Goal: Task Accomplishment & Management: Use online tool/utility

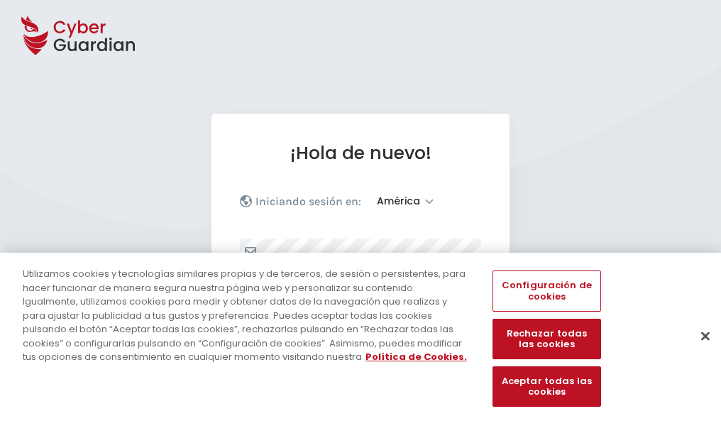
select select "América"
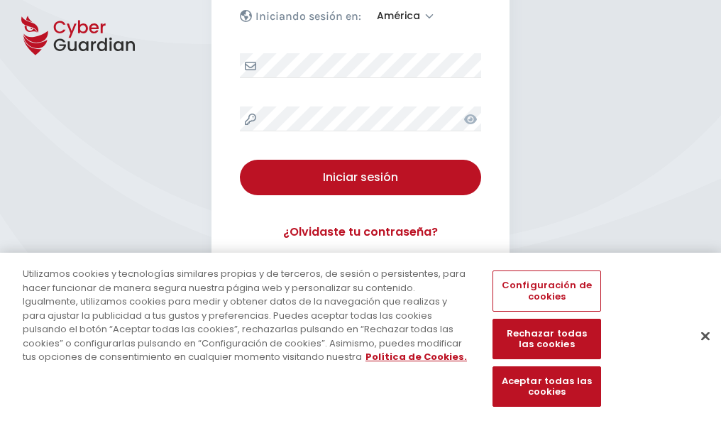
click at [698, 351] on button "Cerrar" at bounding box center [705, 335] width 31 height 31
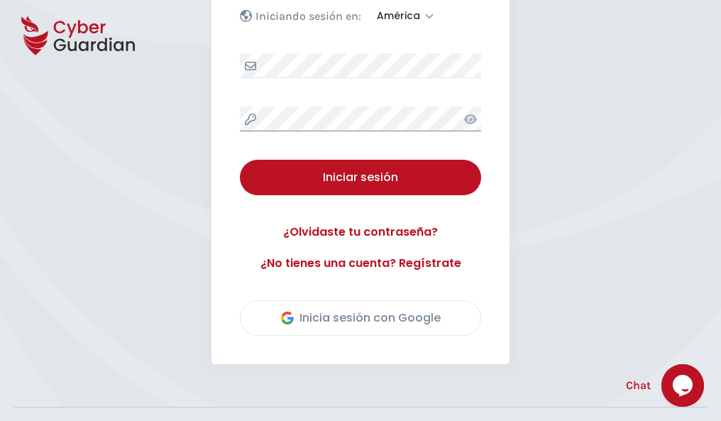
scroll to position [322, 0]
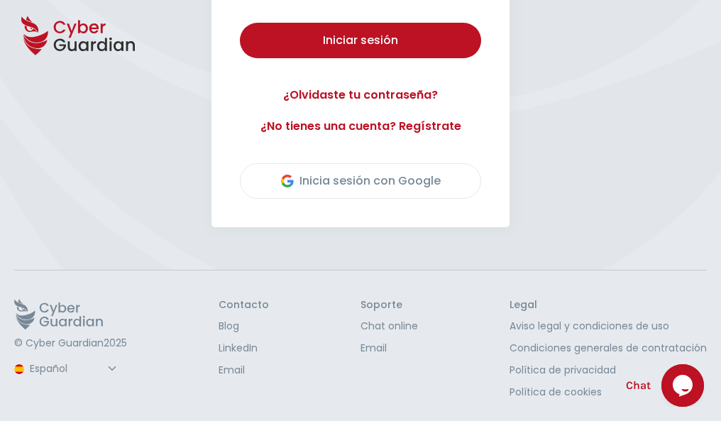
click at [240, 23] on button "Iniciar sesión" at bounding box center [360, 40] width 241 height 35
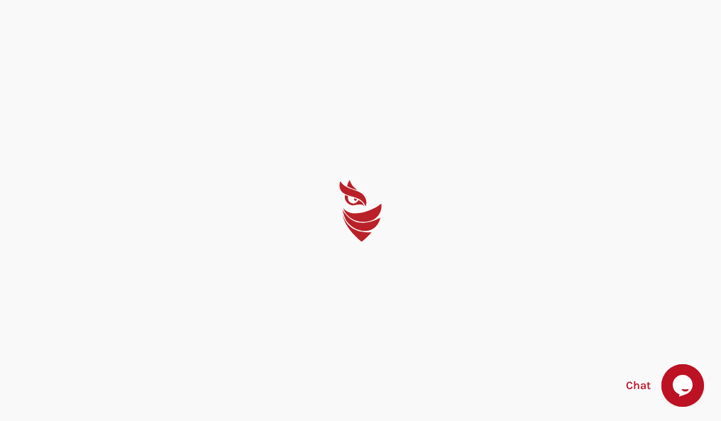
select select "English"
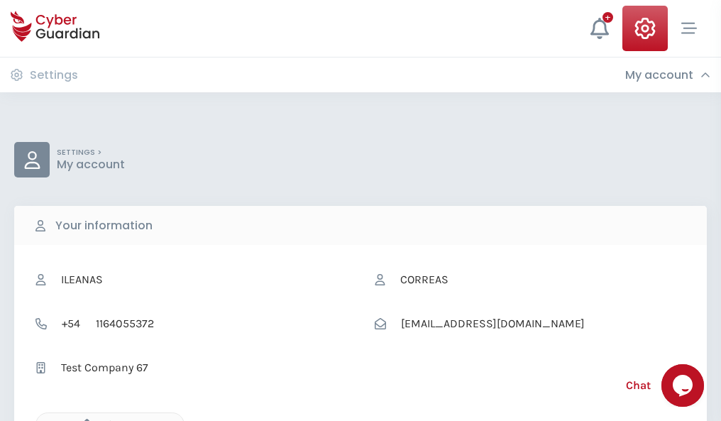
click at [83, 419] on icon "button" at bounding box center [83, 425] width 12 height 12
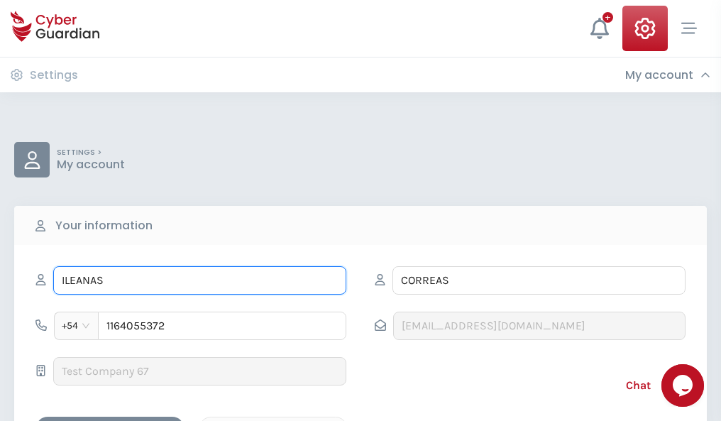
click at [199, 280] on input "ILEANAS" at bounding box center [199, 280] width 293 height 28
type input "I"
type input "Calisto"
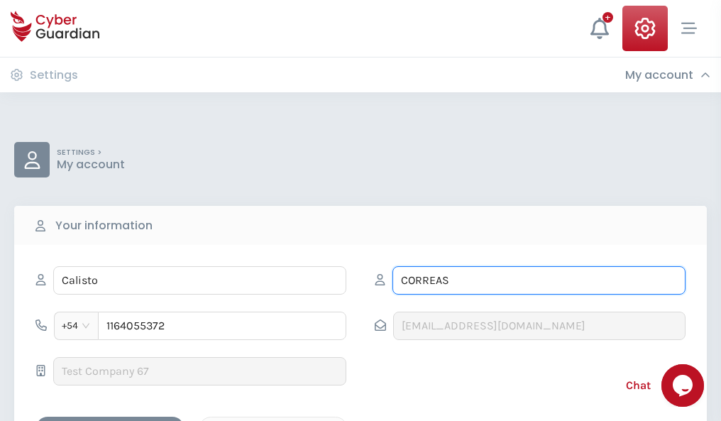
click at [539, 280] on input "CORREAS" at bounding box center [538, 280] width 293 height 28
type input "C"
type input "Pavón"
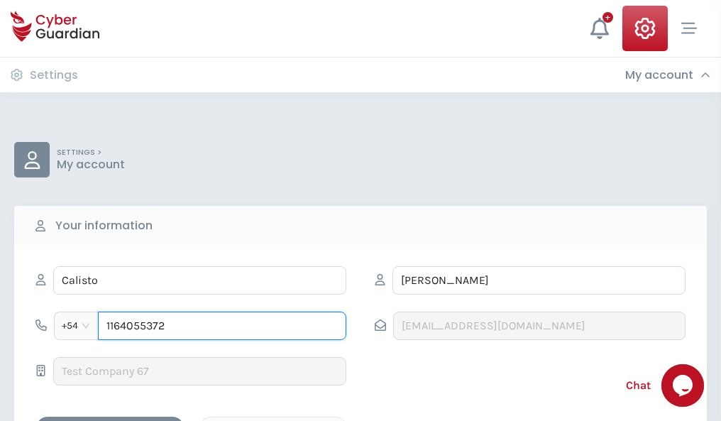
click at [222, 326] on input "1164055372" at bounding box center [222, 326] width 248 height 28
type input "1"
type input "4988481355"
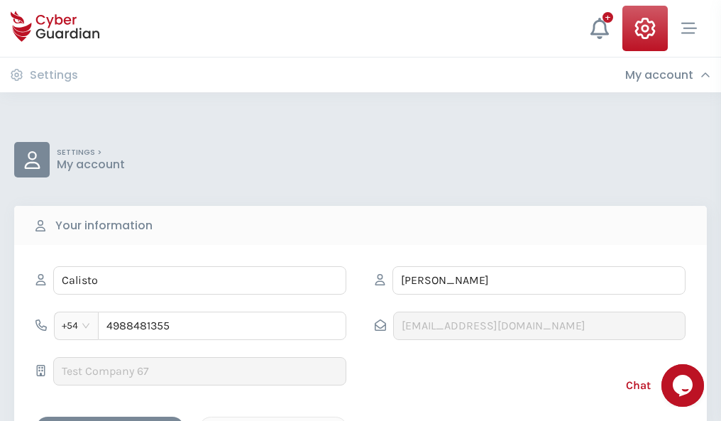
click at [273, 420] on div "Cancel" at bounding box center [273, 429] width 126 height 18
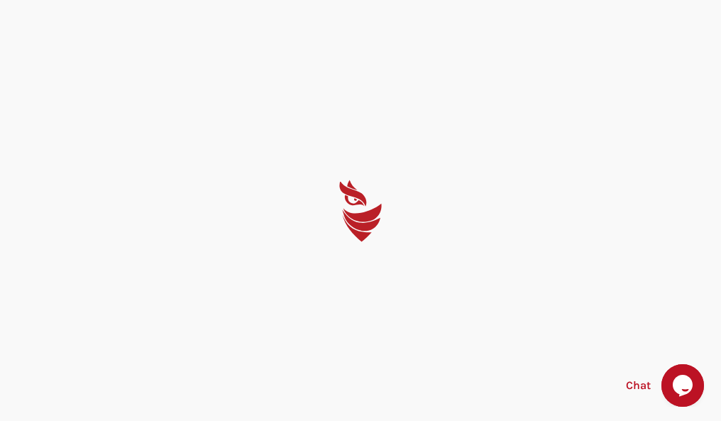
select select "English"
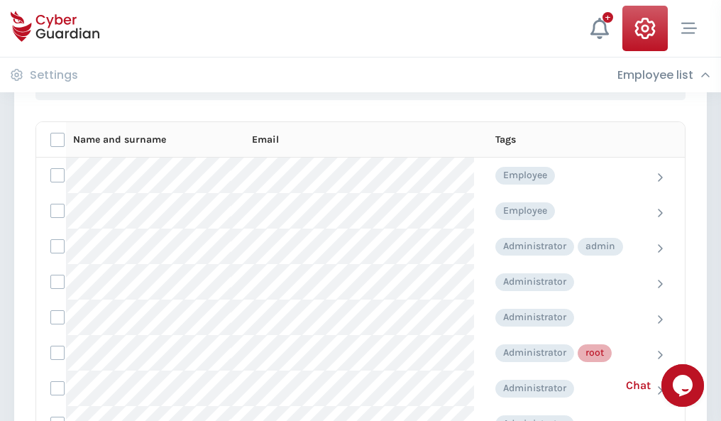
scroll to position [714, 0]
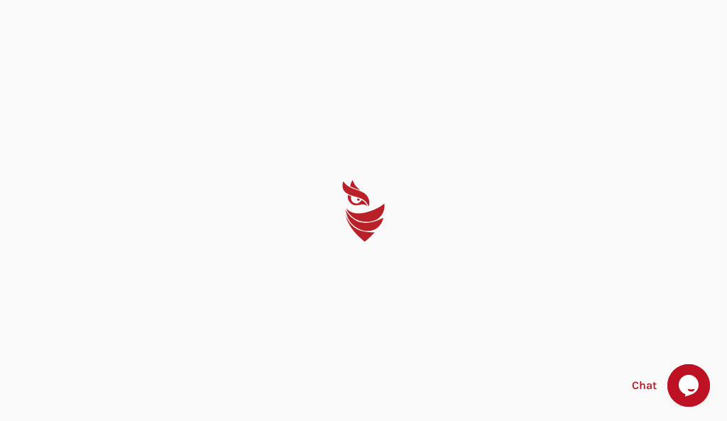
select select "English"
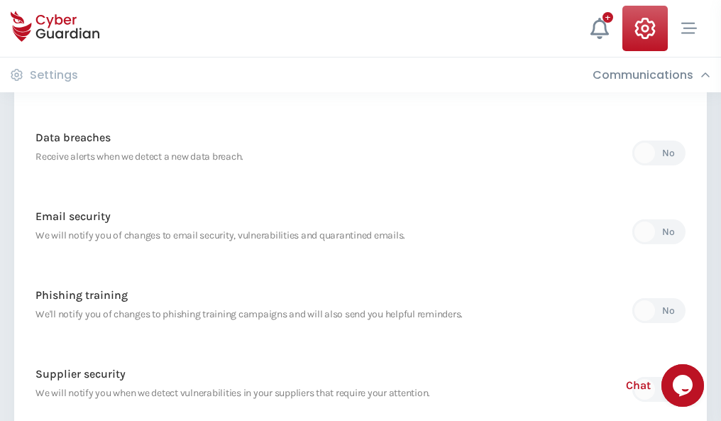
scroll to position [747, 0]
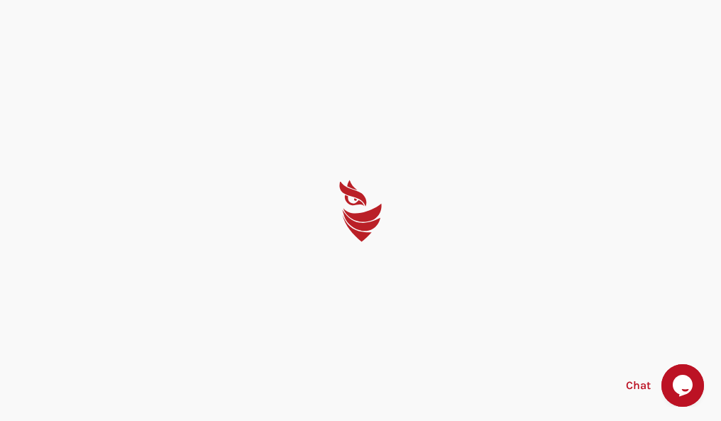
select select "English"
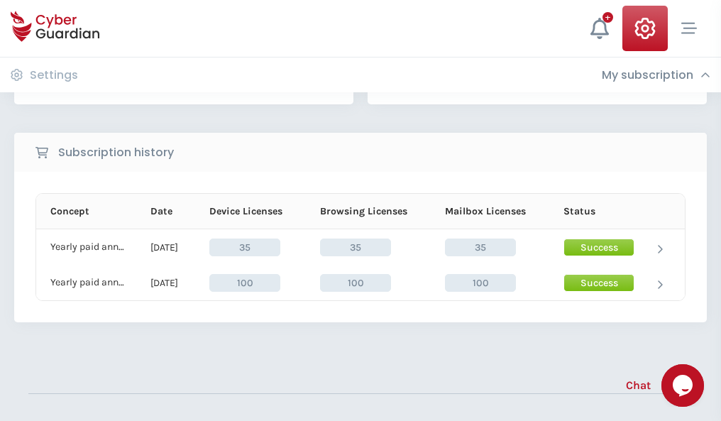
scroll to position [395, 0]
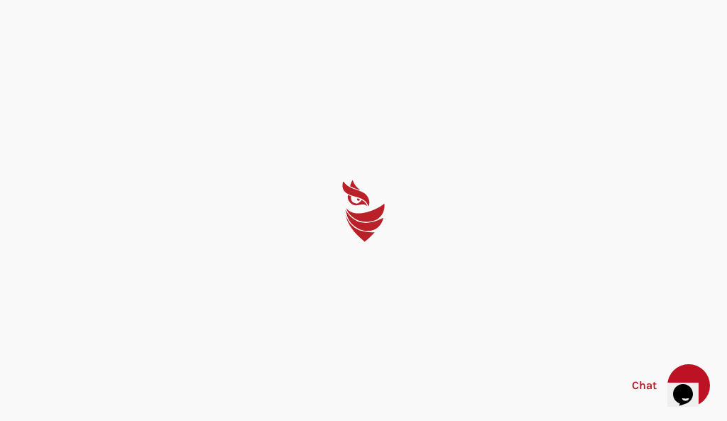
select select "English"
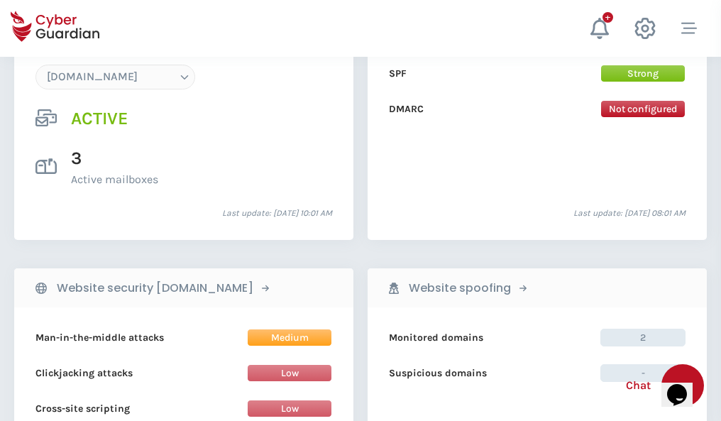
scroll to position [1511, 0]
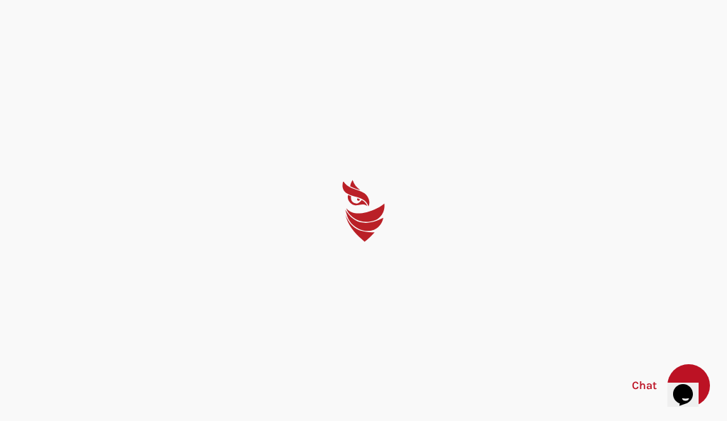
select select "English"
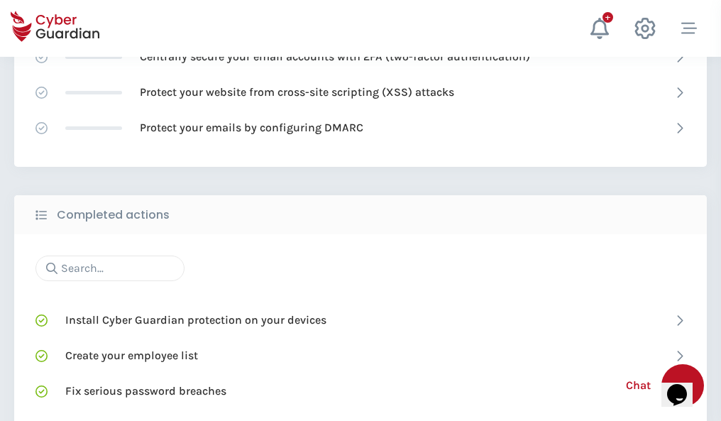
scroll to position [945, 0]
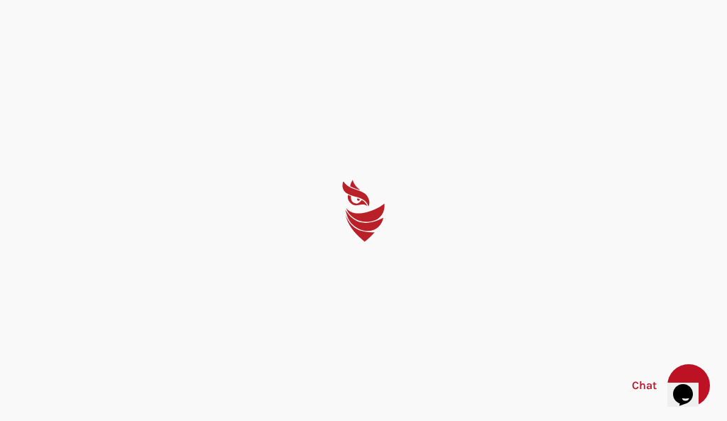
select select "English"
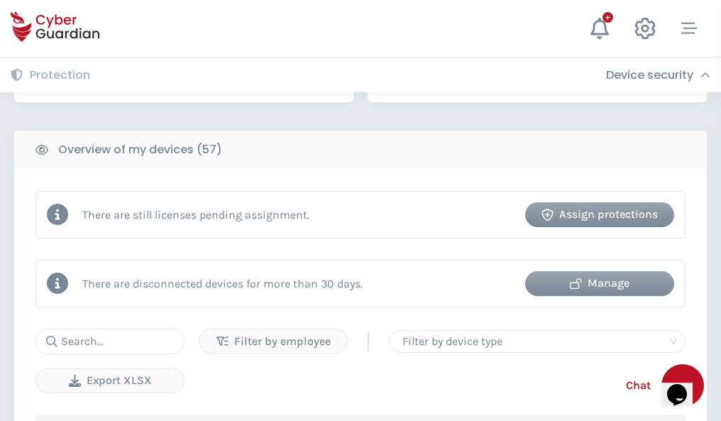
scroll to position [1375, 0]
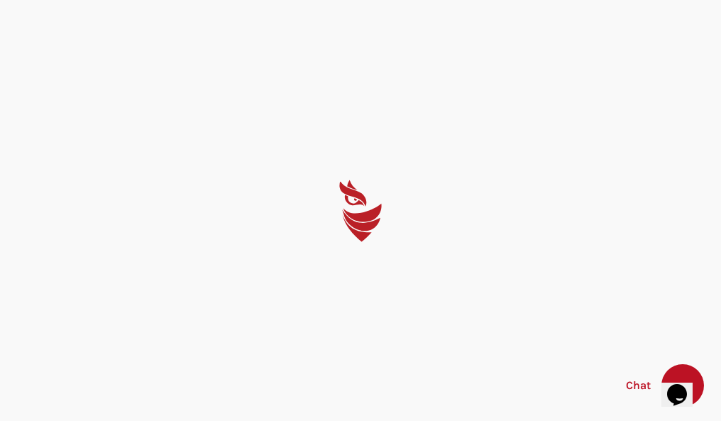
select select "English"
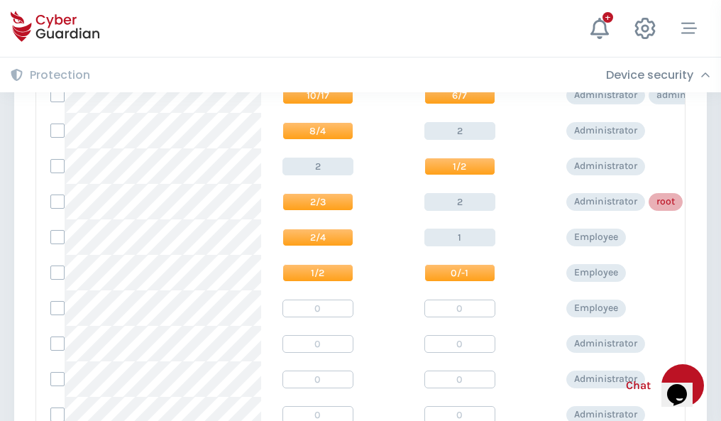
scroll to position [715, 0]
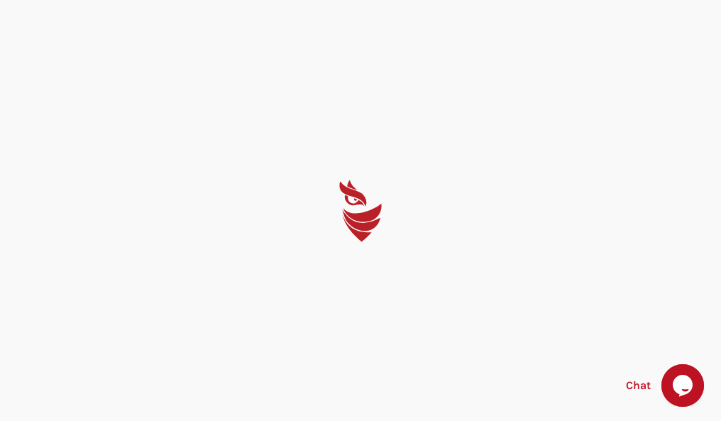
select select "English"
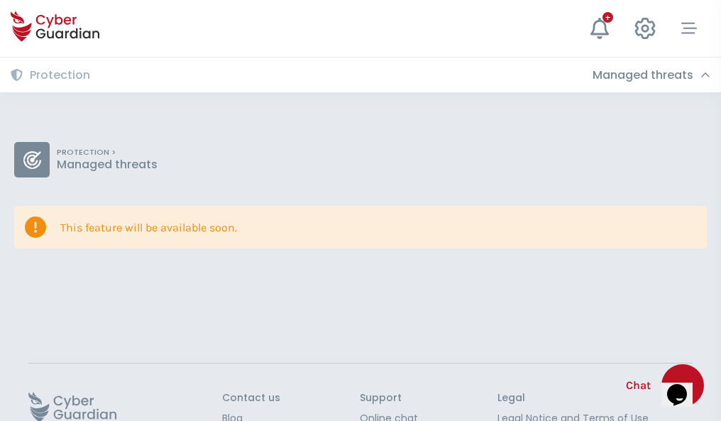
scroll to position [92, 0]
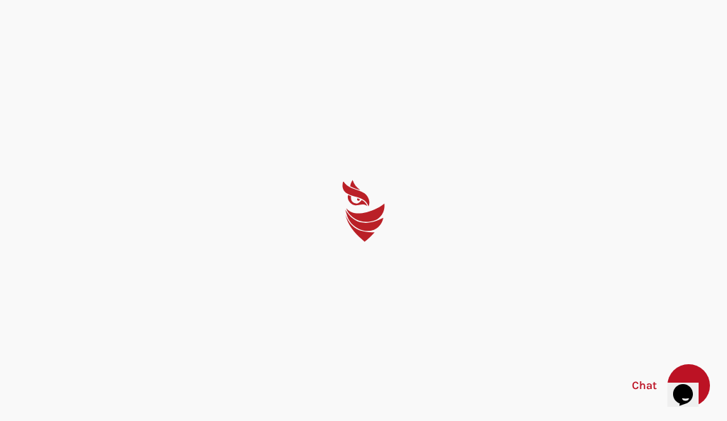
select select "English"
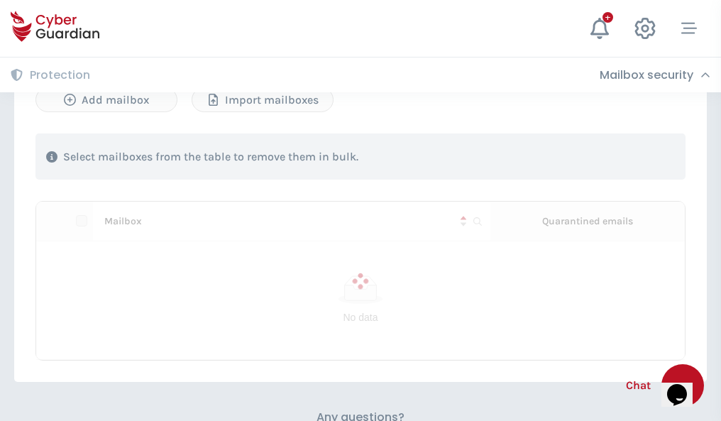
scroll to position [607, 0]
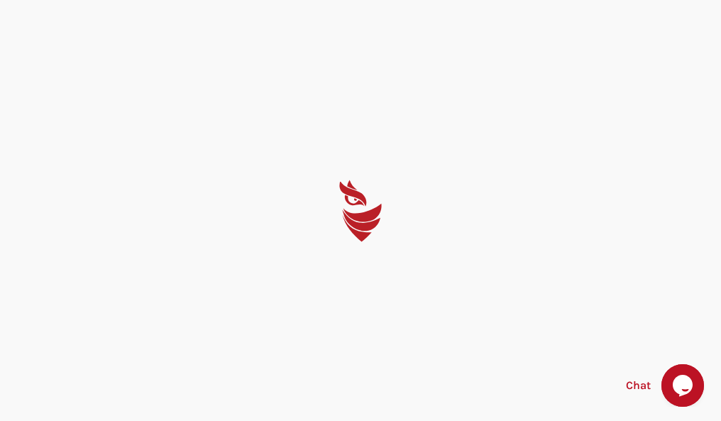
select select "English"
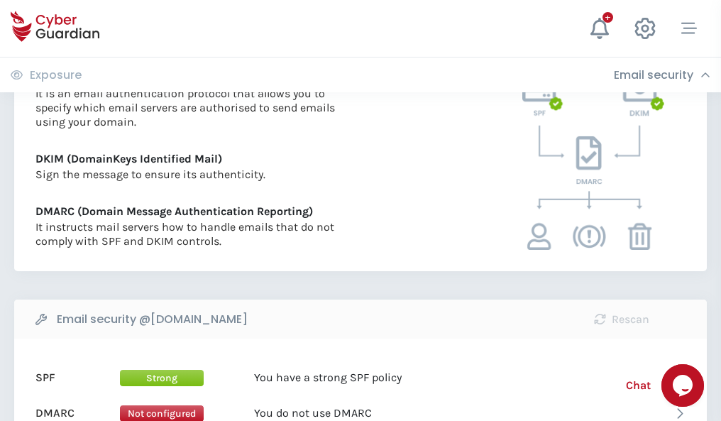
scroll to position [766, 0]
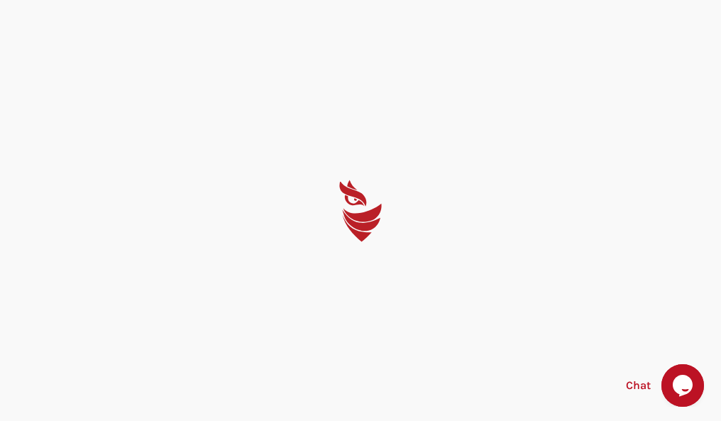
select select "English"
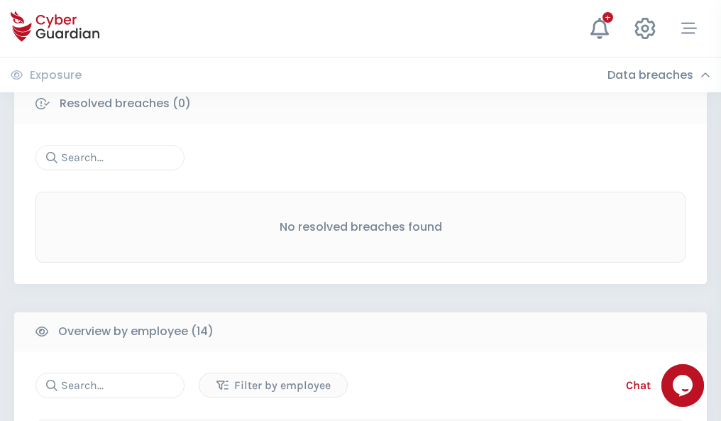
scroll to position [1282, 0]
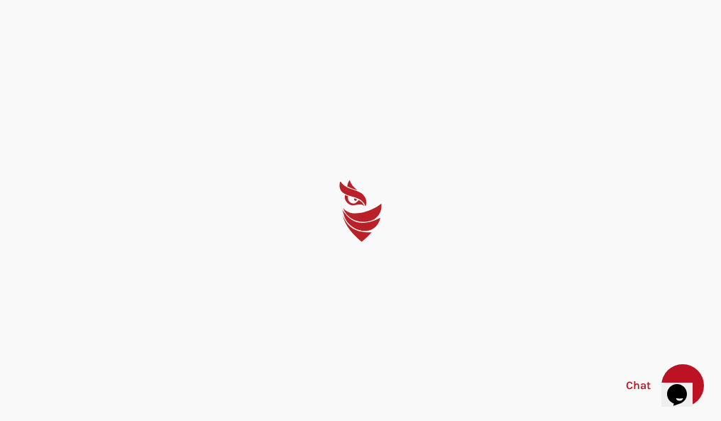
select select "English"
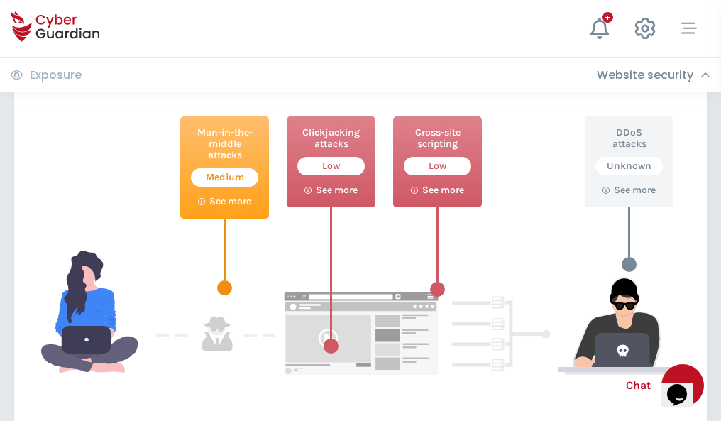
scroll to position [773, 0]
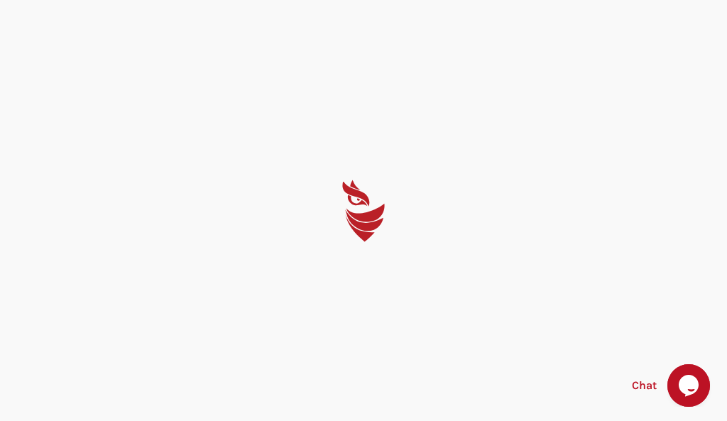
select select "English"
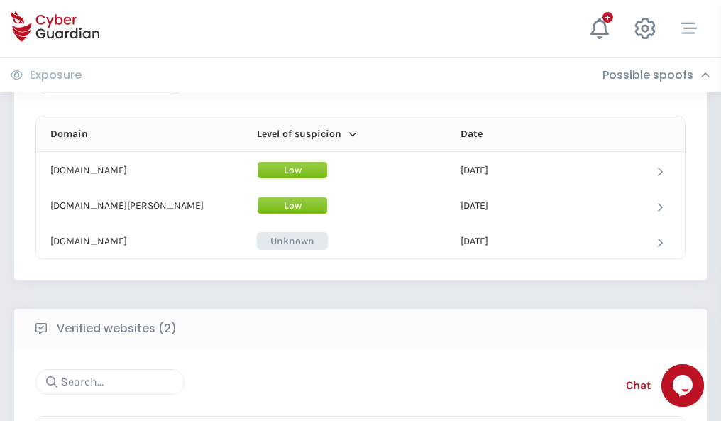
scroll to position [852, 0]
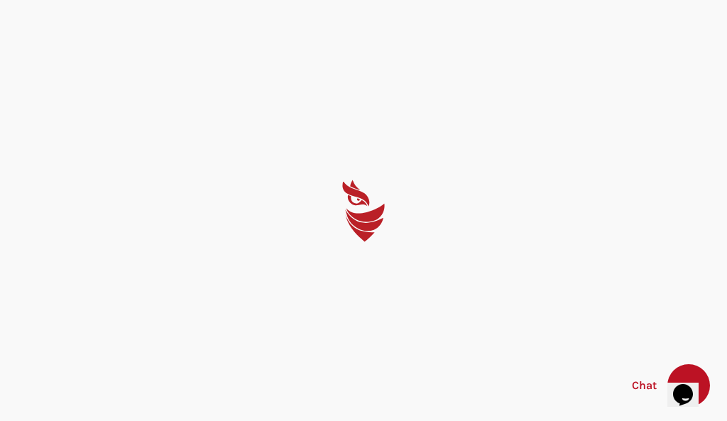
select select "English"
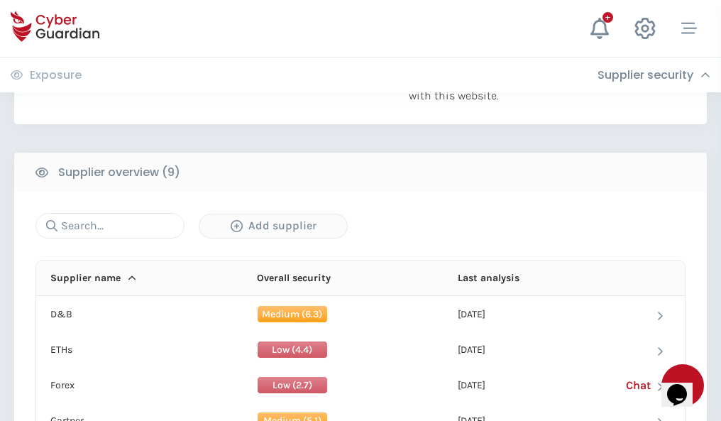
scroll to position [990, 0]
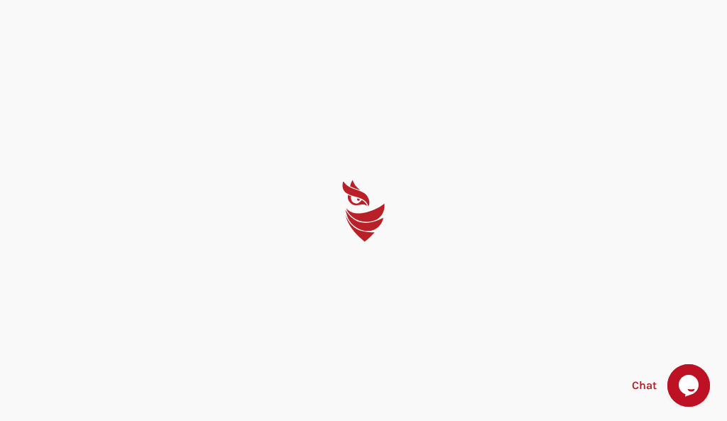
select select "English"
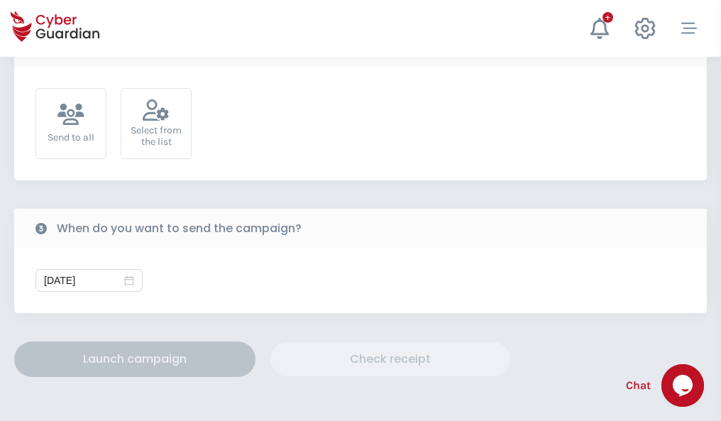
scroll to position [519, 0]
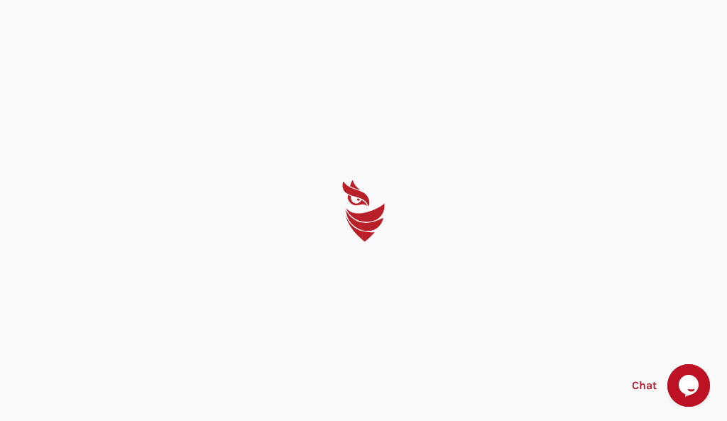
select select "English"
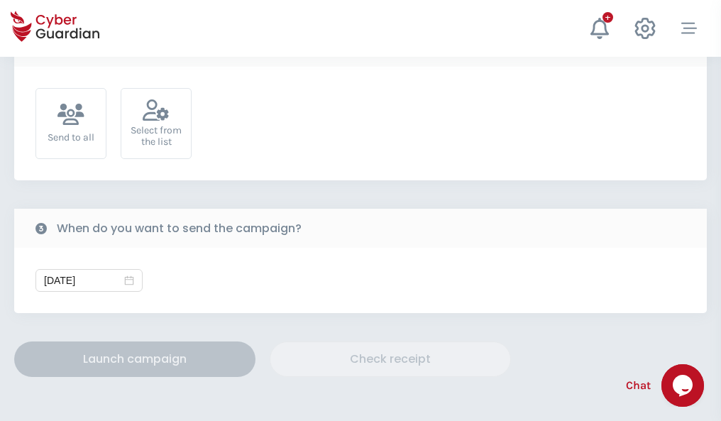
scroll to position [519, 0]
